Goal: Information Seeking & Learning: Learn about a topic

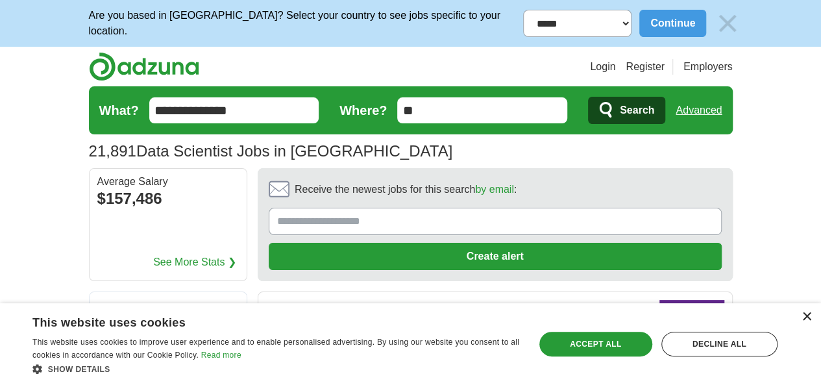
click at [808, 312] on div "×" at bounding box center [807, 317] width 10 height 10
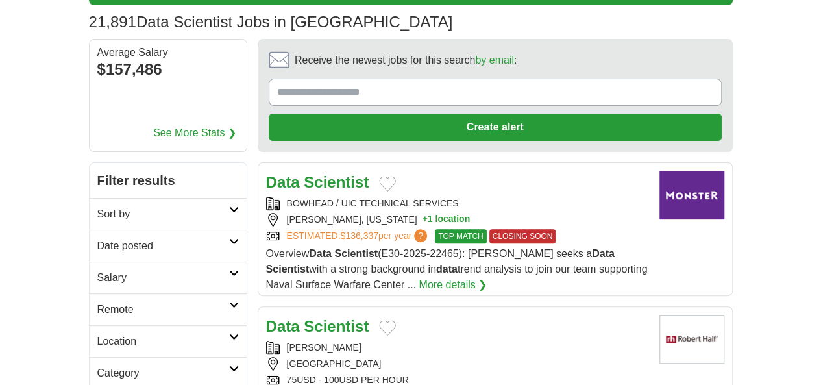
scroll to position [130, 0]
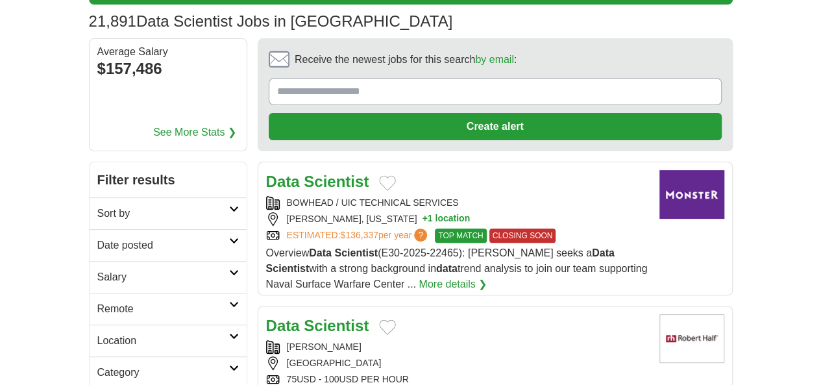
click at [287, 229] on link "ESTIMATED: $136,337 per year ?" at bounding box center [358, 236] width 143 height 14
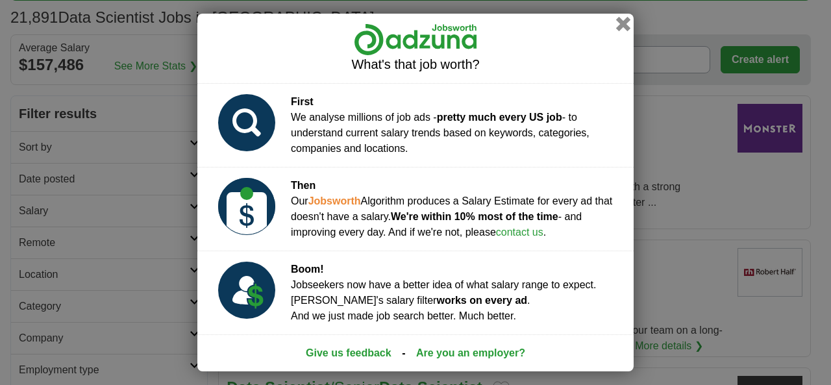
click at [624, 25] on button "button" at bounding box center [623, 24] width 14 height 14
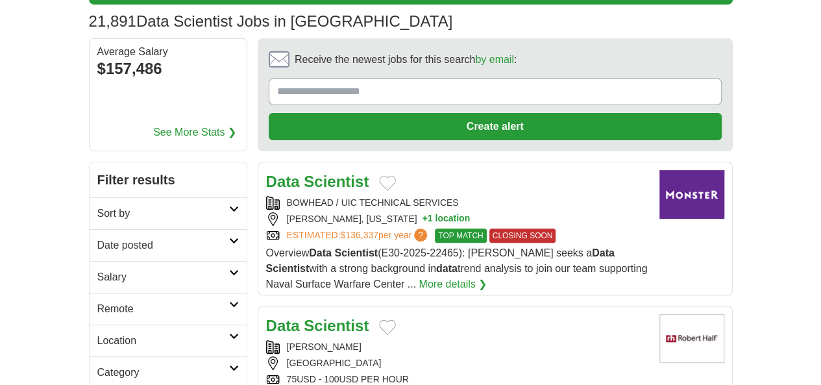
click at [725, 170] on img at bounding box center [692, 194] width 65 height 49
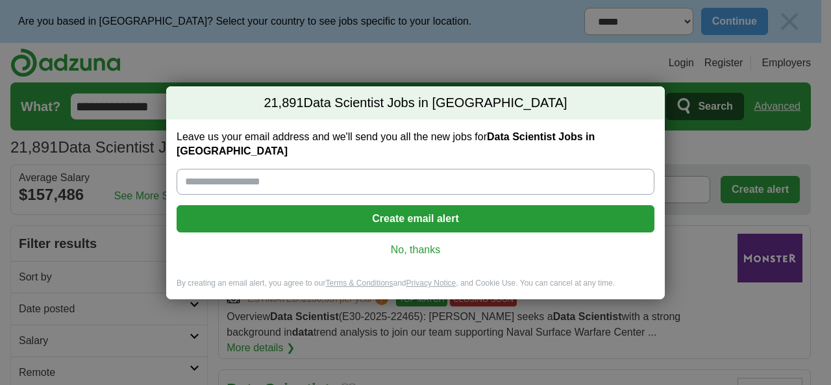
click at [429, 243] on link "No, thanks" at bounding box center [415, 250] width 457 height 14
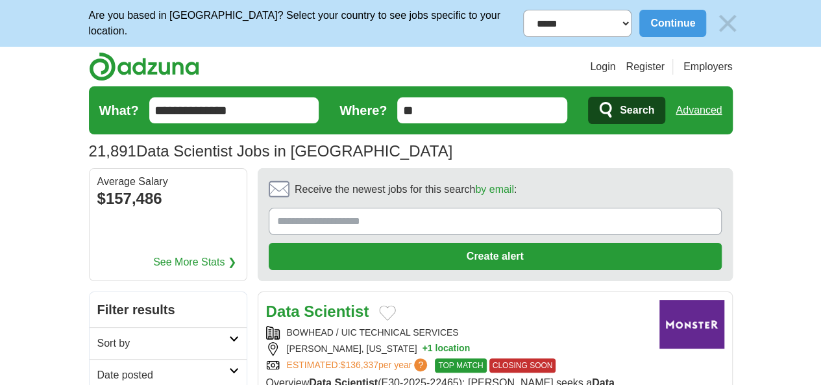
scroll to position [130, 0]
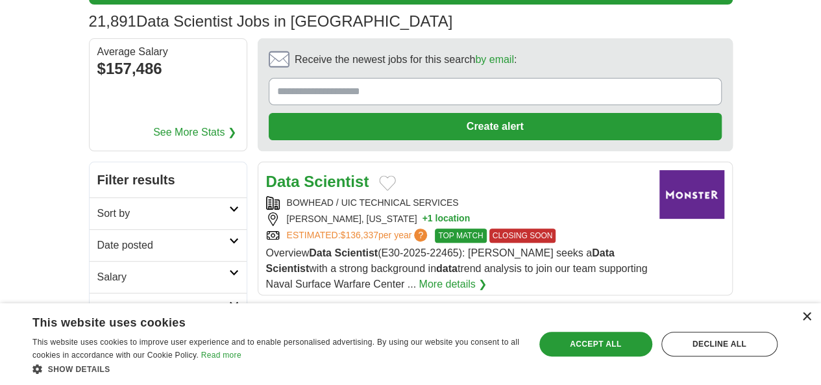
click at [805, 318] on div "×" at bounding box center [807, 317] width 10 height 10
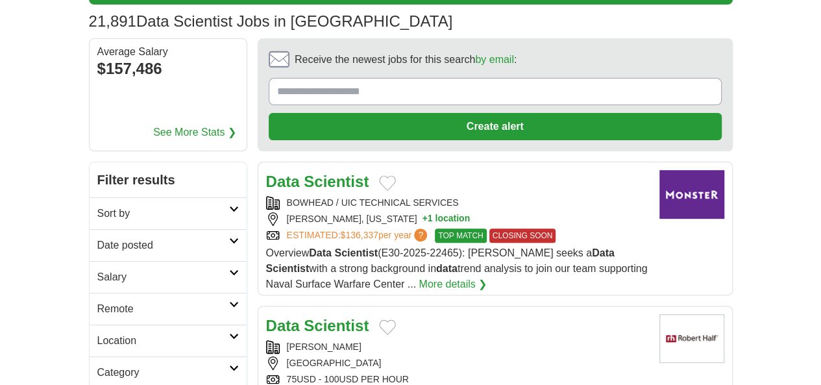
click at [304, 173] on strong "Scientist" at bounding box center [336, 182] width 65 height 18
